Goal: Task Accomplishment & Management: Use online tool/utility

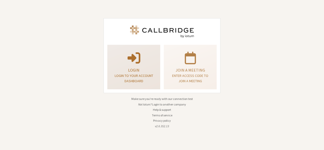
click at [135, 74] on p "Login to your account dashboard" at bounding box center [134, 78] width 40 height 11
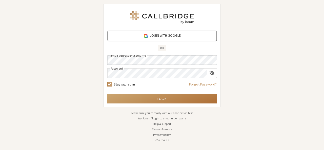
click at [160, 100] on button "Login" at bounding box center [161, 98] width 109 height 9
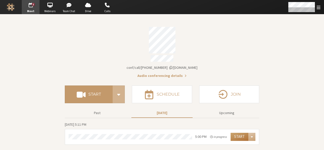
click at [235, 133] on button "Start" at bounding box center [240, 137] width 18 height 8
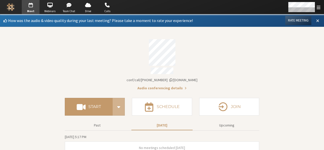
click at [316, 21] on button at bounding box center [317, 20] width 9 height 9
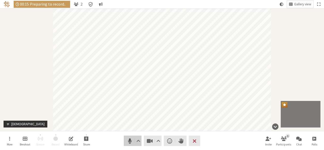
click at [127, 141] on span "Mute (Alt+A)" at bounding box center [129, 141] width 7 height 7
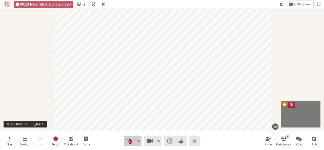
click at [127, 141] on span "Unmute (Alt+A)" at bounding box center [129, 141] width 7 height 7
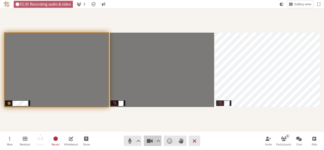
click at [149, 138] on span "Stop video (Alt+V)" at bounding box center [149, 141] width 7 height 7
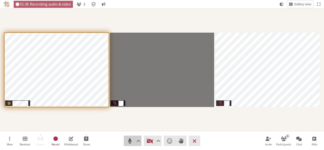
click at [129, 139] on span "Mute (Alt+A)" at bounding box center [129, 141] width 7 height 7
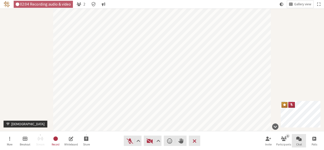
click at [300, 141] on span "Open chat" at bounding box center [299, 139] width 6 height 6
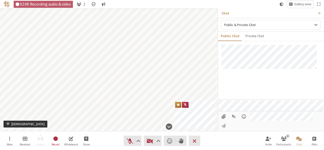
click at [219, 121] on input "File picker" at bounding box center [223, 116] width 9 height 9
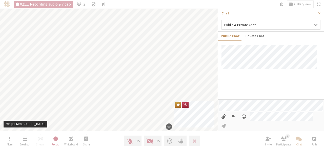
type input "C:\fakepath\placeholder.png"
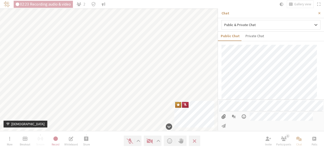
scroll to position [56, 0]
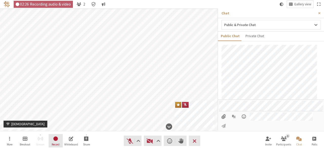
click at [59, 139] on button "Record" at bounding box center [56, 141] width 14 height 14
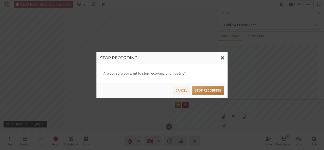
click at [206, 92] on button "Stop recording" at bounding box center [208, 90] width 32 height 9
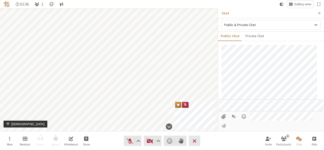
click at [319, 12] on span "Close sidebar" at bounding box center [319, 13] width 2 height 4
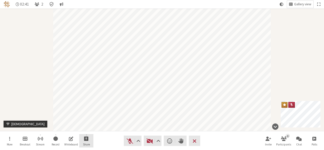
click at [84, 140] on span "Start sharing" at bounding box center [86, 139] width 5 height 6
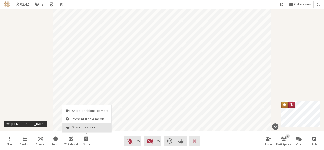
click at [85, 130] on button "Share my screen" at bounding box center [86, 127] width 49 height 9
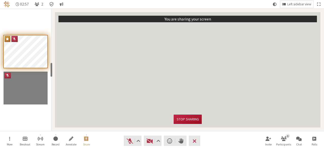
click at [187, 115] on button "Stop sharing" at bounding box center [188, 119] width 28 height 9
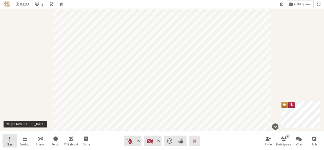
click at [10, 140] on span "Open menu" at bounding box center [9, 139] width 1 height 6
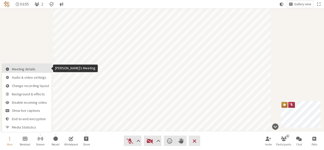
click at [30, 67] on span "Meeting details" at bounding box center [30, 69] width 37 height 4
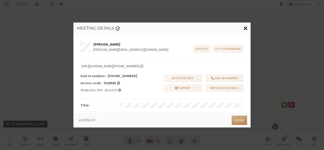
click at [246, 28] on span "Close modal" at bounding box center [246, 28] width 4 height 6
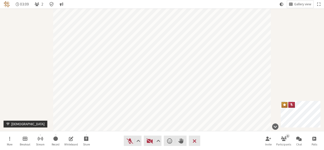
drag, startPoint x: 11, startPoint y: 133, endPoint x: 9, endPoint y: 140, distance: 6.6
click at [9, 140] on nav "More Breakout Stream Record Whiteboard Share Audio Video Send a reaction Raise …" at bounding box center [162, 140] width 319 height 19
click at [9, 140] on span "Open menu" at bounding box center [9, 139] width 1 height 6
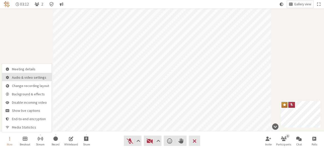
click at [22, 78] on span "Audio & video settings" at bounding box center [30, 78] width 37 height 4
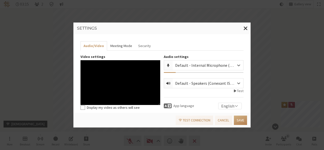
click at [119, 46] on button "Meeting Mode" at bounding box center [121, 45] width 28 height 9
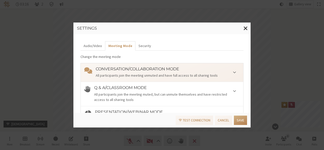
click at [153, 87] on h4 "Q & A/Classroom mode" at bounding box center [167, 88] width 146 height 5
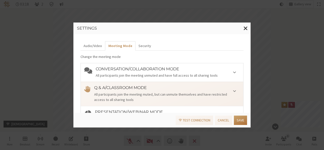
click at [239, 120] on button "Save" at bounding box center [240, 120] width 13 height 9
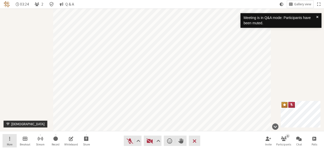
click at [7, 144] on span "More" at bounding box center [10, 144] width 6 height 3
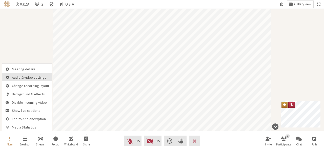
click at [22, 80] on button "Audio & video settings" at bounding box center [27, 77] width 50 height 8
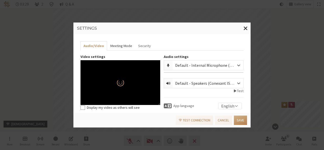
click at [118, 46] on button "Meeting Mode" at bounding box center [121, 45] width 28 height 9
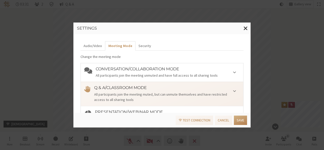
click at [131, 111] on h4 "Presentation/Webinar mode" at bounding box center [167, 112] width 145 height 5
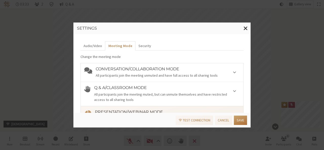
click at [238, 117] on button "Save" at bounding box center [240, 120] width 13 height 9
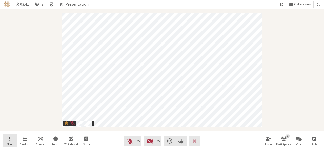
click at [10, 142] on span "Open menu" at bounding box center [9, 139] width 1 height 6
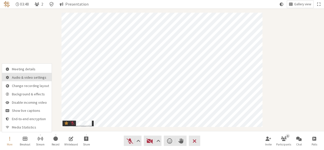
click at [25, 76] on span "Audio & video settings" at bounding box center [30, 78] width 37 height 4
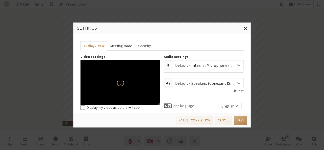
click at [114, 47] on button "Meeting Mode" at bounding box center [121, 45] width 28 height 9
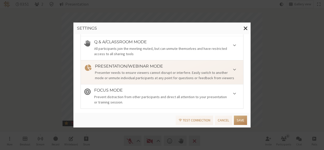
scroll to position [52, 0]
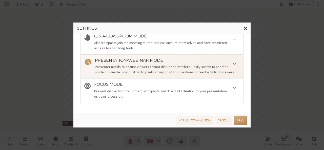
click at [159, 92] on div "Prevent distraction from other participants and direct all attention to your pr…" at bounding box center [167, 94] width 146 height 11
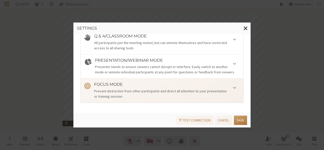
click at [236, 119] on button "Save" at bounding box center [240, 120] width 13 height 9
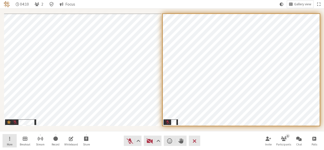
click at [11, 139] on button "More" at bounding box center [10, 141] width 14 height 14
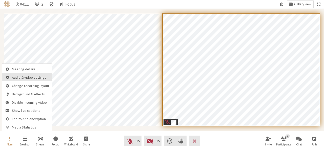
click at [27, 78] on span "Audio & video settings" at bounding box center [30, 78] width 37 height 4
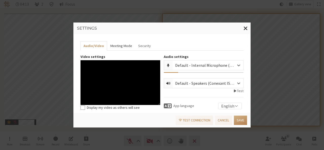
click at [119, 47] on button "Meeting Mode" at bounding box center [121, 45] width 28 height 9
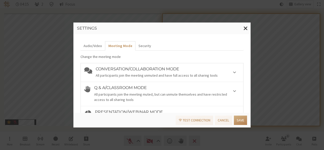
click at [136, 70] on h4 "Conversation/Collaboration mode" at bounding box center [168, 69] width 144 height 5
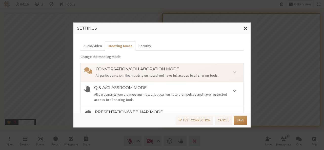
click at [245, 118] on button "Save" at bounding box center [240, 120] width 13 height 9
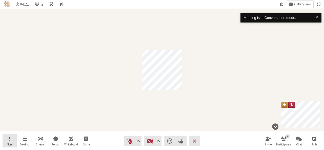
click at [13, 135] on button "More" at bounding box center [10, 141] width 14 height 14
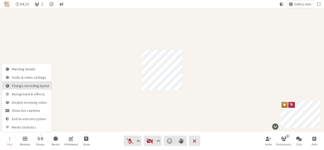
click at [26, 84] on span "Change recording layout" at bounding box center [30, 86] width 37 height 4
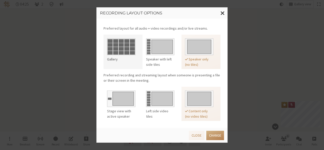
click at [112, 53] on img at bounding box center [121, 45] width 28 height 19
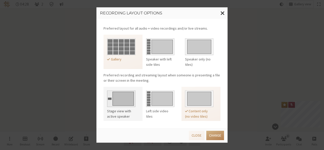
click at [126, 112] on div "Stage view with active speaker" at bounding box center [121, 114] width 28 height 11
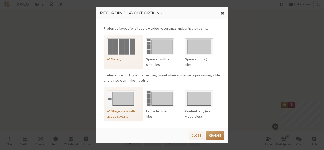
click at [217, 134] on button "Change" at bounding box center [215, 135] width 18 height 9
click at [222, 13] on span "Close modal" at bounding box center [223, 13] width 4 height 6
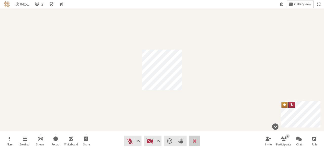
click at [195, 140] on span "End or leave meeting" at bounding box center [195, 141] width 4 height 7
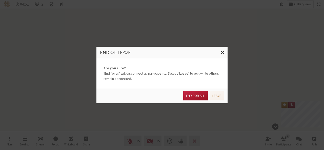
click at [196, 97] on button "End for all" at bounding box center [195, 95] width 24 height 9
